Goal: Information Seeking & Learning: Learn about a topic

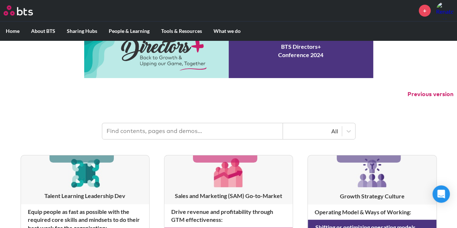
scroll to position [36, 0]
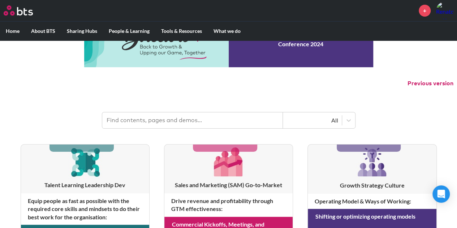
click at [165, 48] on link "COEs" at bounding box center [172, 49] width 38 height 19
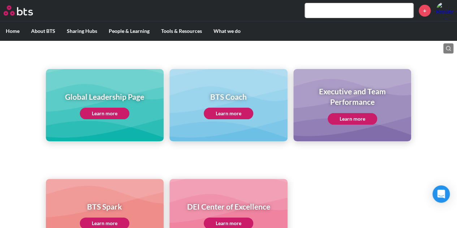
scroll to position [72, 0]
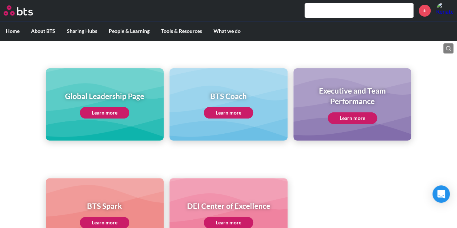
click at [105, 109] on link "Learn more" at bounding box center [104, 113] width 49 height 12
